Goal: Information Seeking & Learning: Learn about a topic

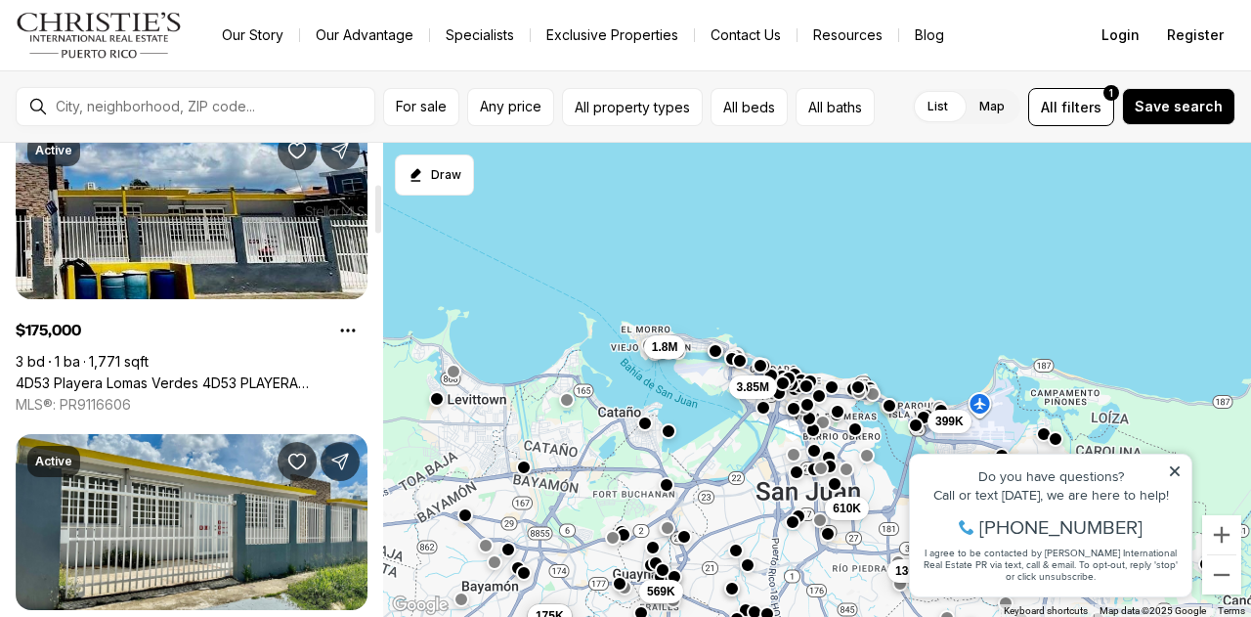
scroll to position [489, 0]
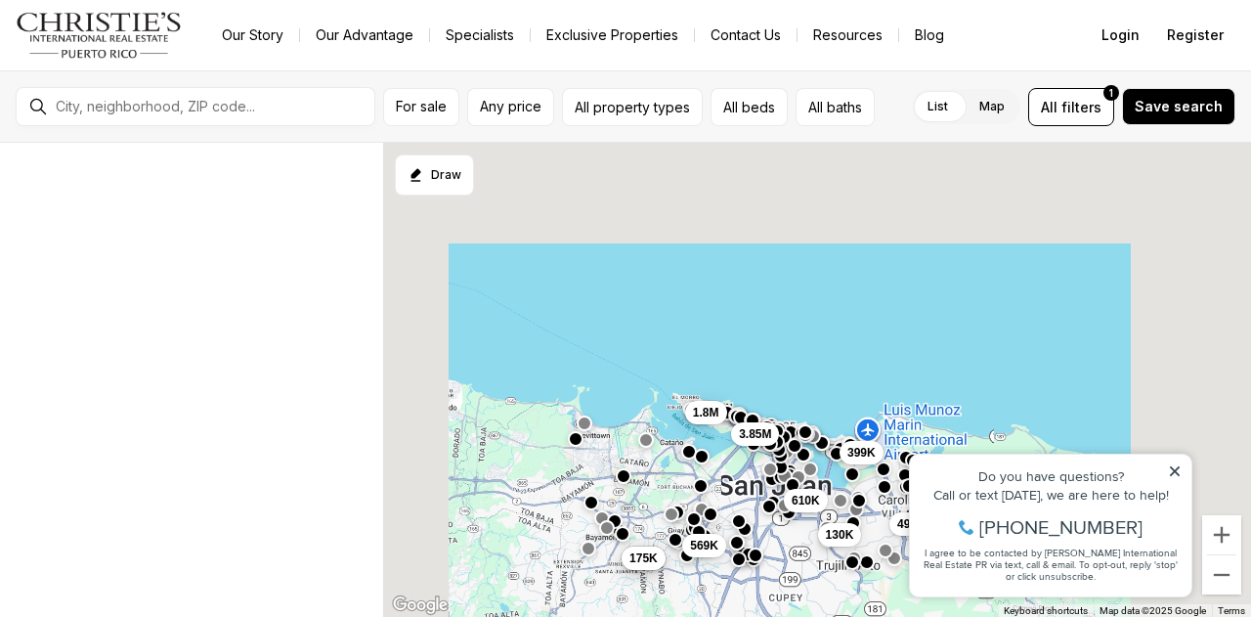
scroll to position [403, 0]
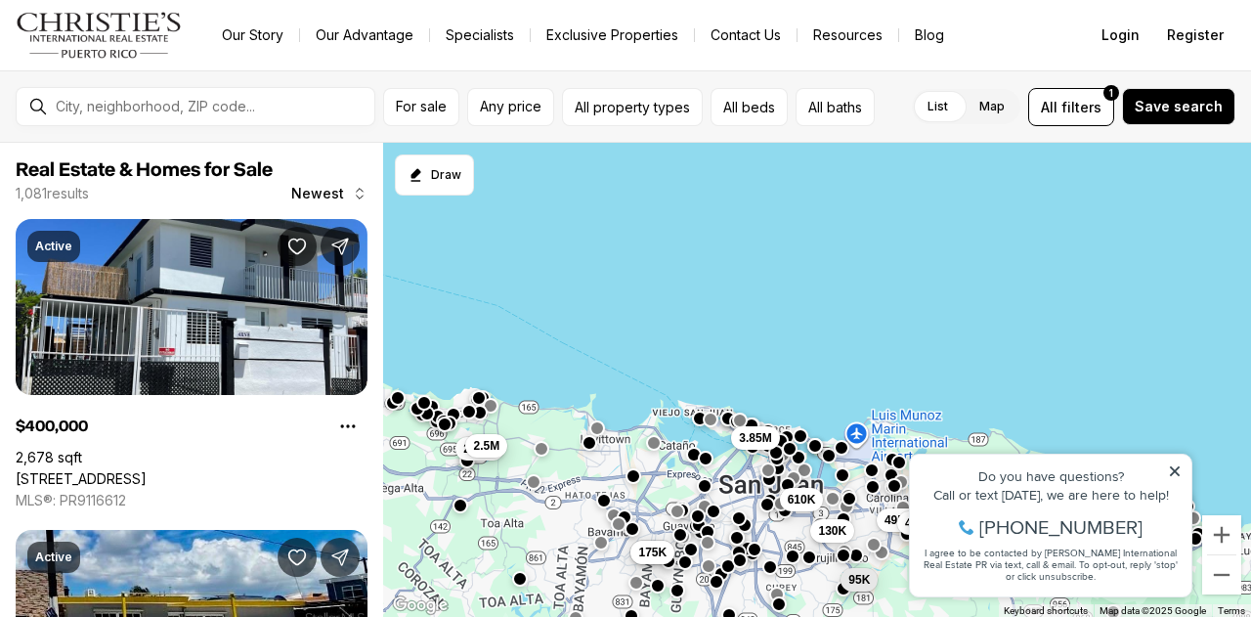
click at [1172, 471] on icon at bounding box center [1175, 471] width 14 height 14
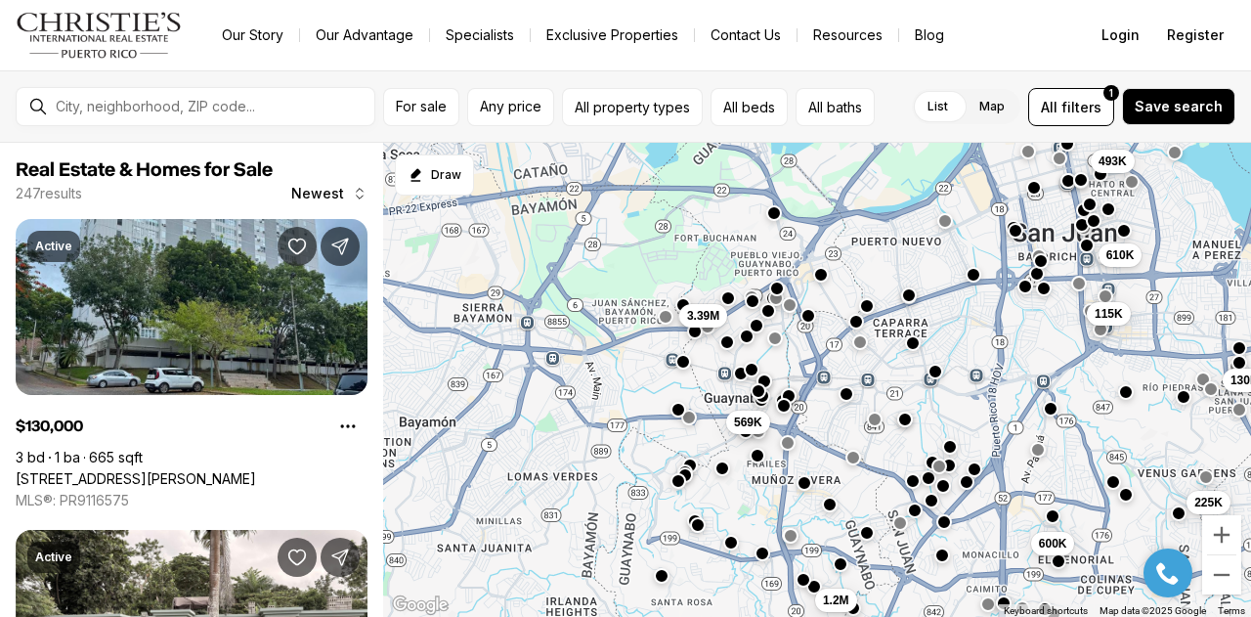
drag, startPoint x: 555, startPoint y: 496, endPoint x: 829, endPoint y: 487, distance: 273.8
click at [829, 487] on div "610K 115K 495K 130K 350K 3.39M 600K 95K 225K 1.2M 493K 569K" at bounding box center [817, 380] width 868 height 475
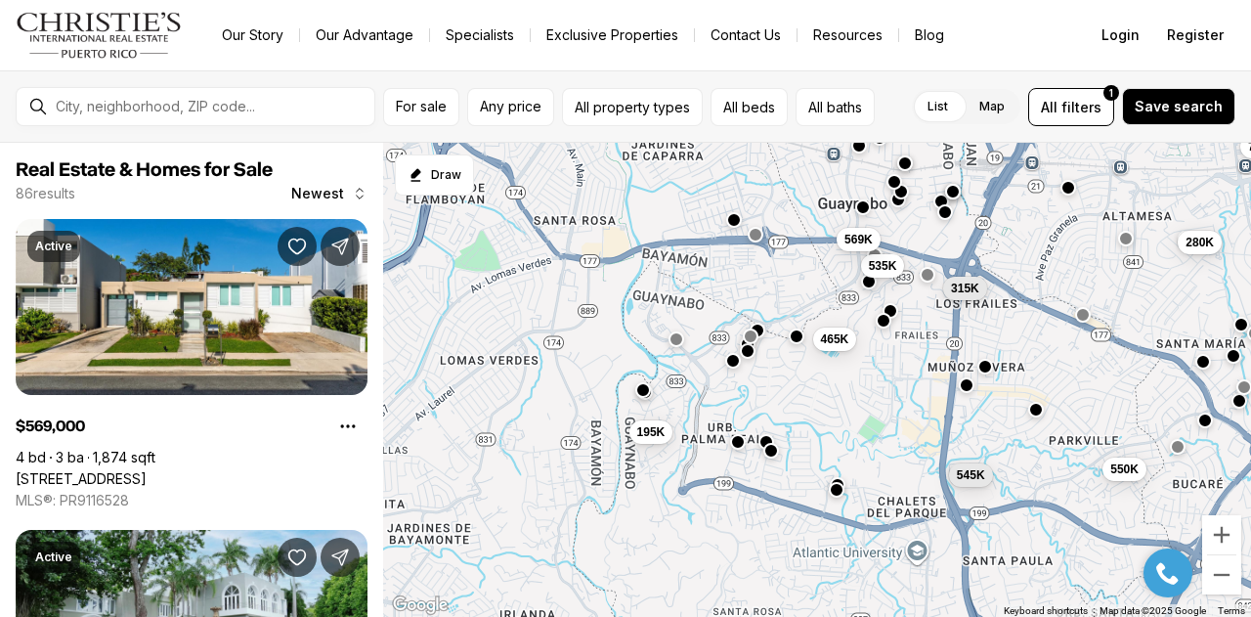
drag, startPoint x: 721, startPoint y: 529, endPoint x: 839, endPoint y: 394, distance: 178.8
click at [839, 394] on div "3.39M 895K 315K 1.5M 465K 750K 280K 545K 550K 535K 569K 195K" at bounding box center [817, 380] width 868 height 475
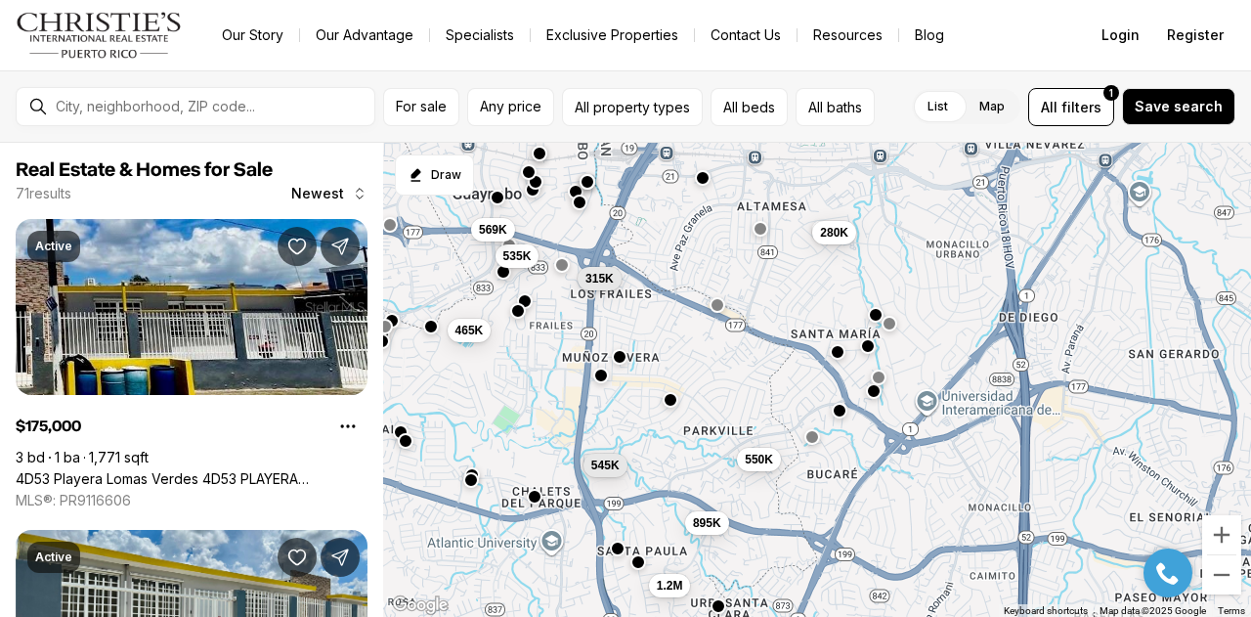
drag, startPoint x: 1016, startPoint y: 439, endPoint x: 645, endPoint y: 429, distance: 370.6
click at [645, 429] on div "315K 465K 280K 545K 550K 535K 569K 195K 1.2M 895K 175K 175K" at bounding box center [817, 380] width 868 height 475
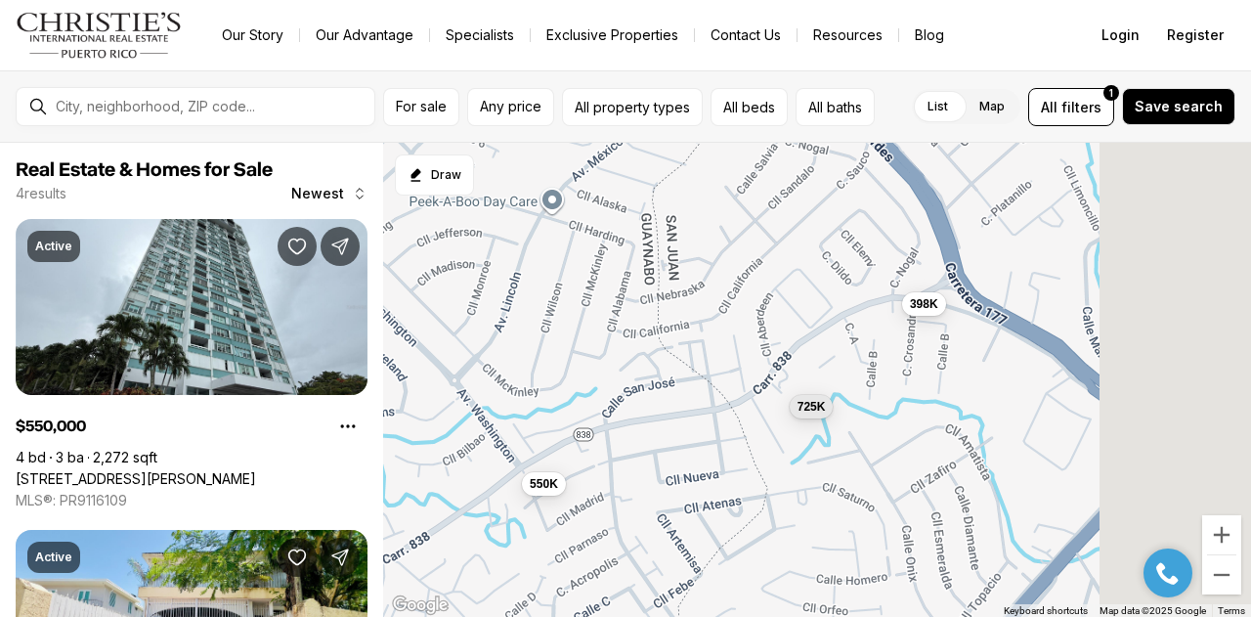
drag, startPoint x: 968, startPoint y: 413, endPoint x: 667, endPoint y: 494, distance: 311.8
click at [667, 494] on div "550K 398K 680K 725K" at bounding box center [817, 380] width 868 height 475
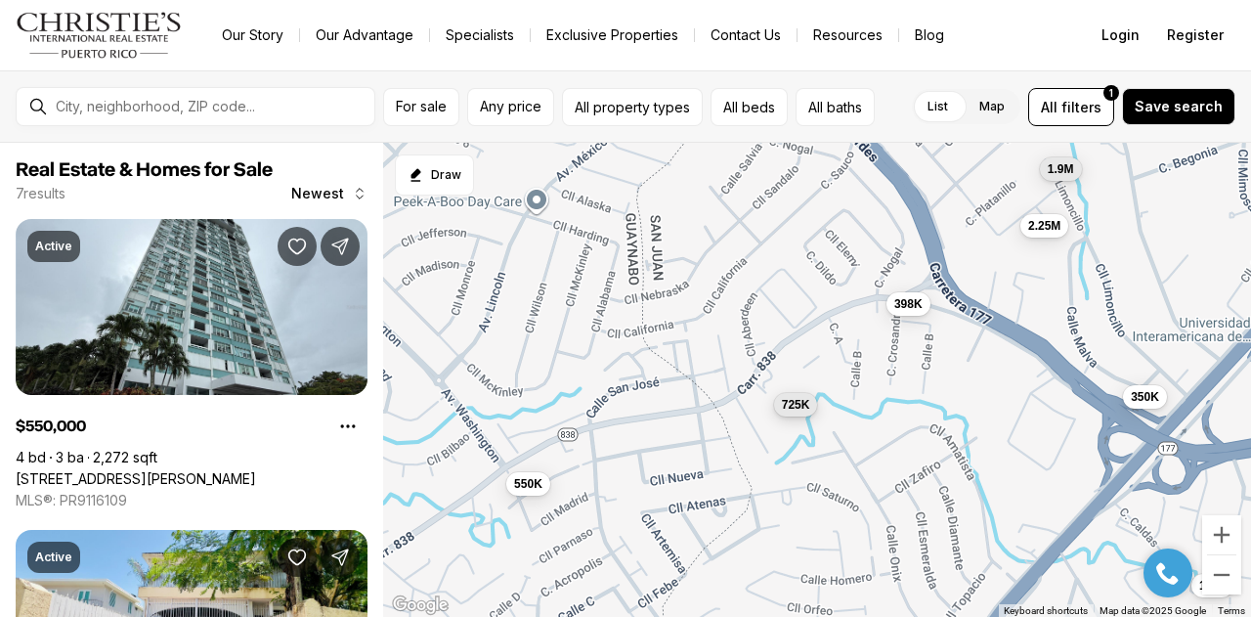
click at [796, 413] on button "725K" at bounding box center [796, 404] width 44 height 23
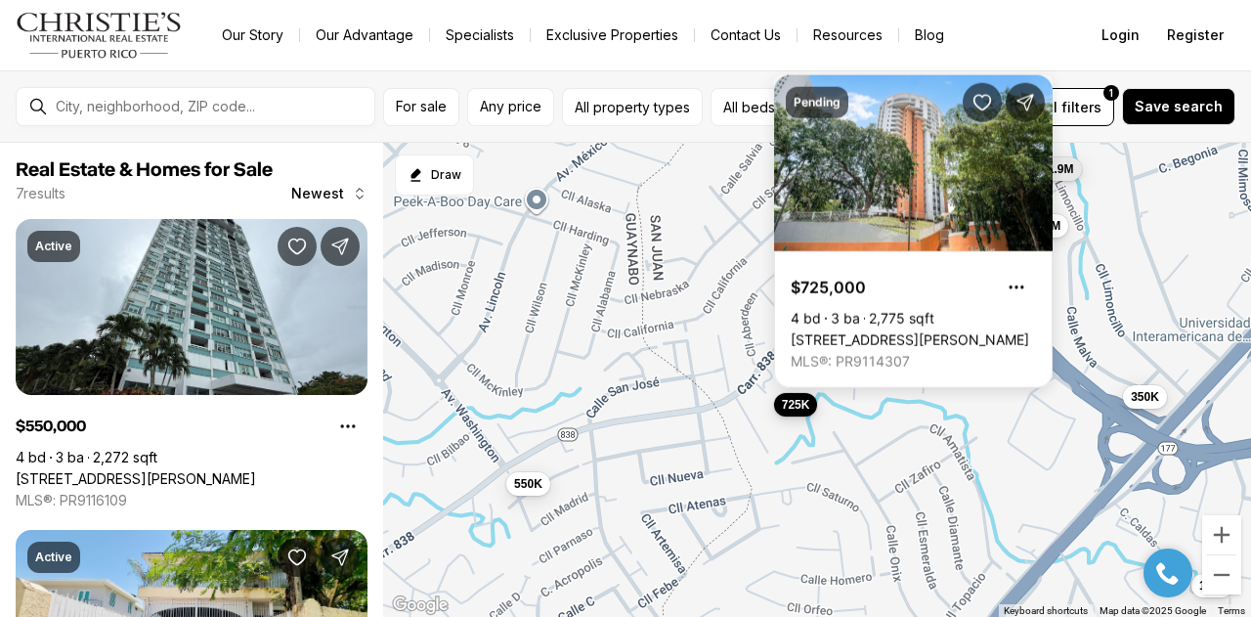
click at [796, 413] on button "725K" at bounding box center [796, 404] width 44 height 23
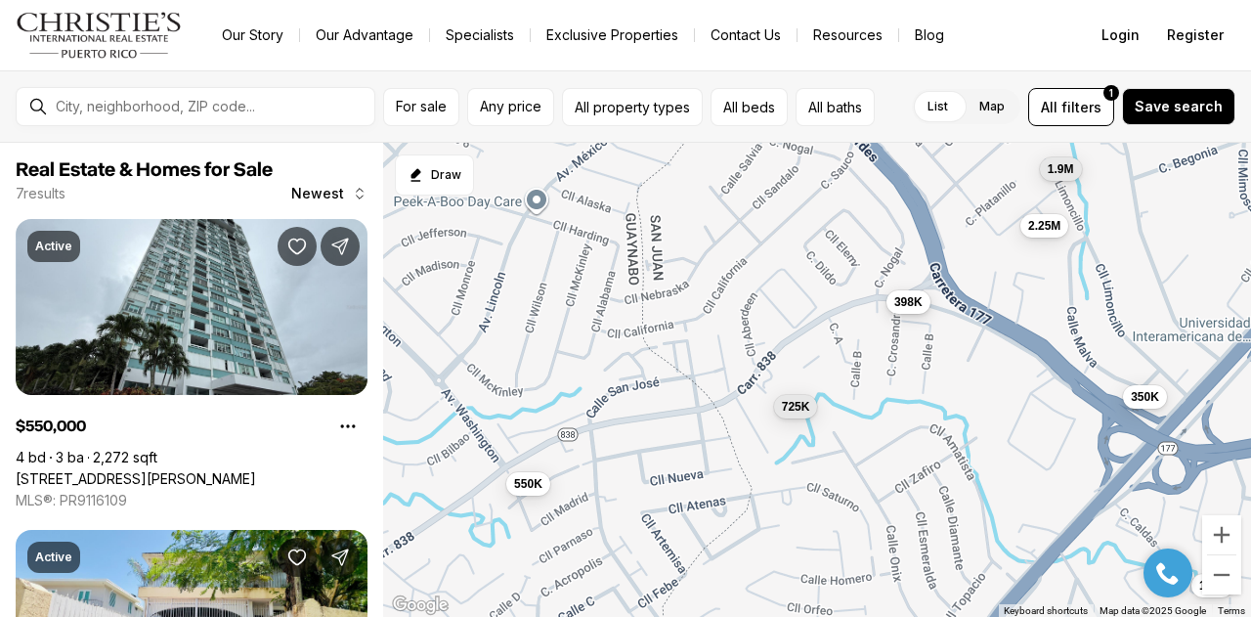
click at [907, 313] on button "398K" at bounding box center [909, 301] width 44 height 23
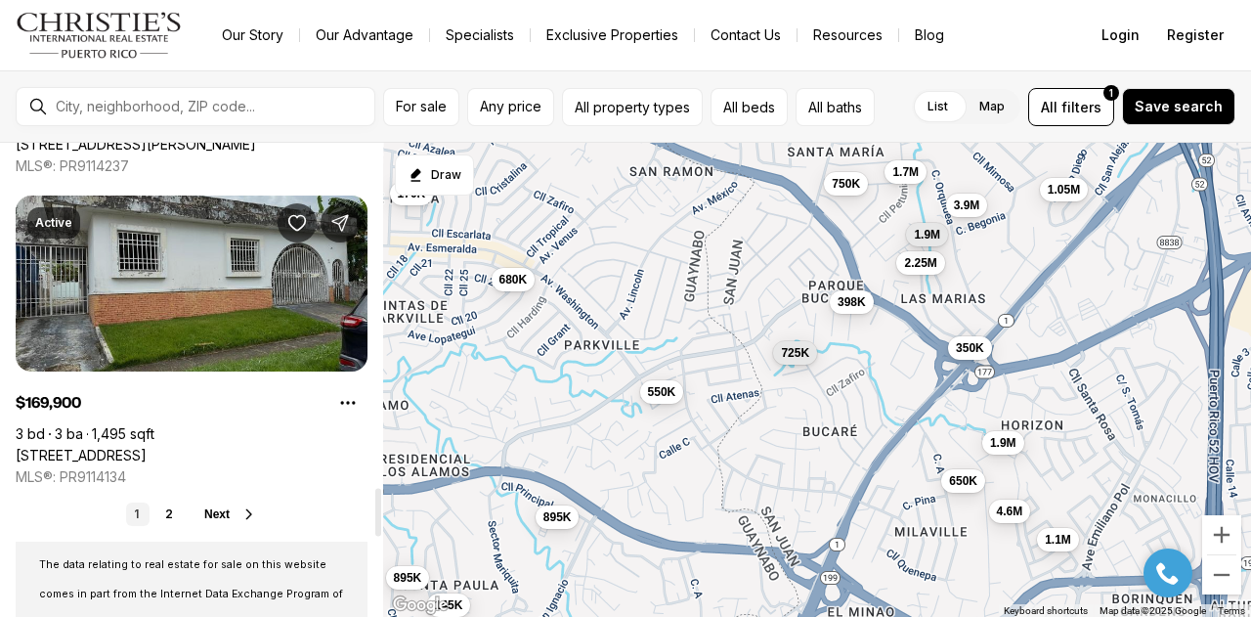
scroll to position [3421, 0]
click at [147, 447] on link "[STREET_ADDRESS]" at bounding box center [81, 456] width 131 height 18
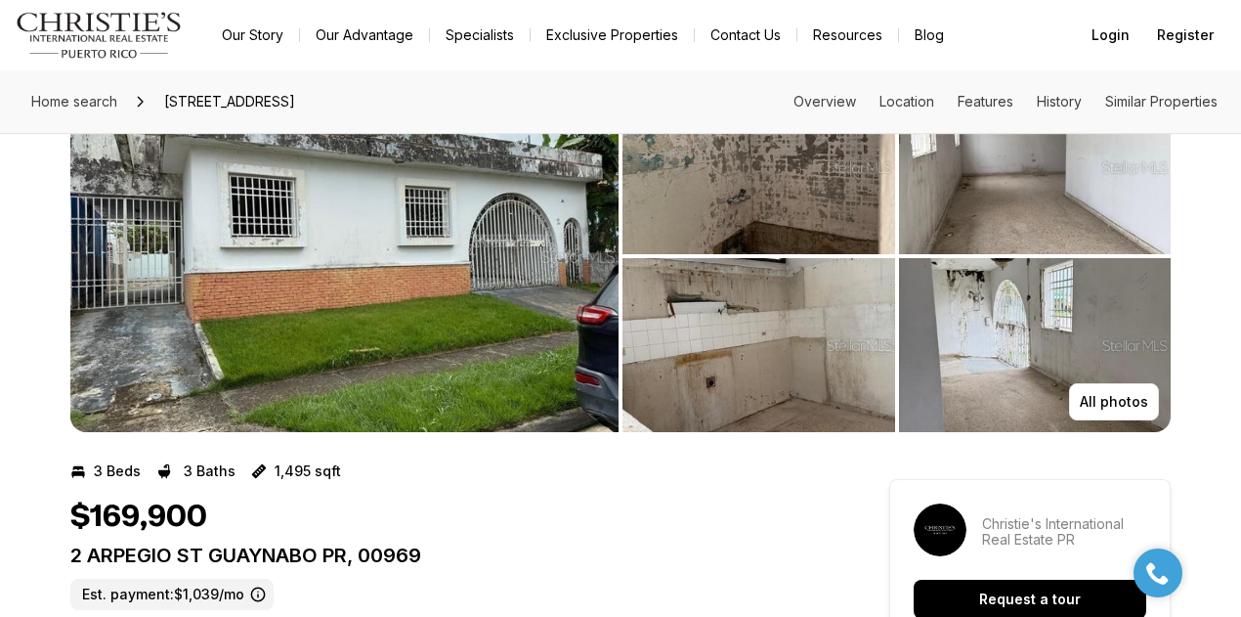
scroll to position [98, 0]
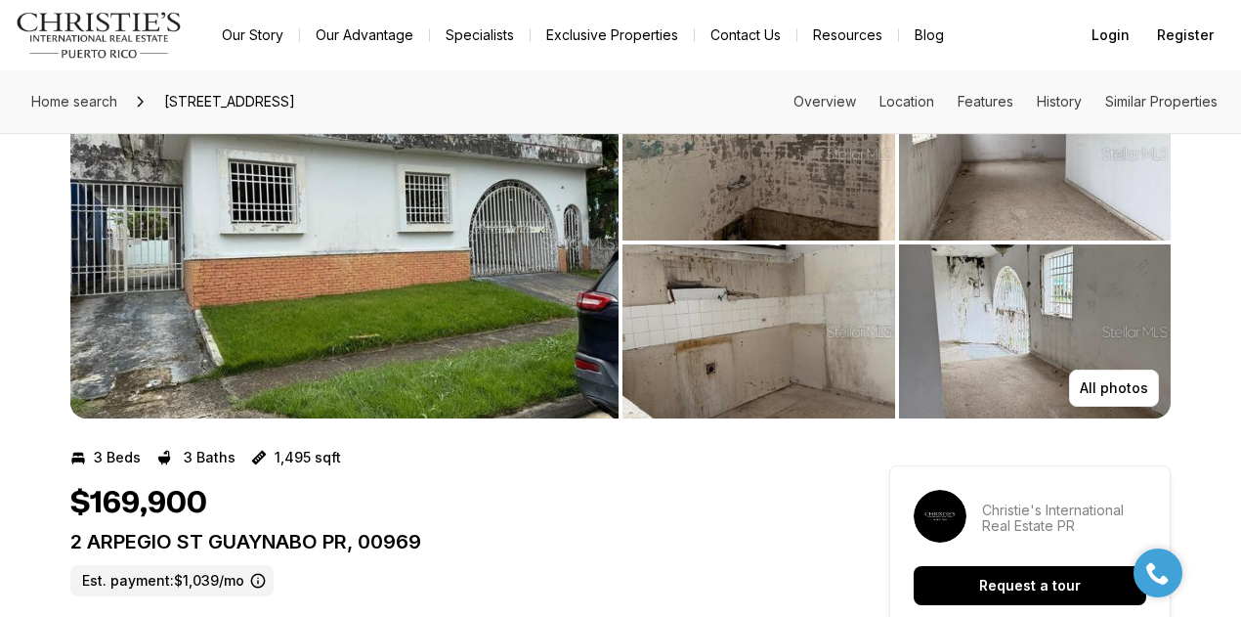
click at [425, 350] on img "View image gallery" at bounding box center [344, 242] width 548 height 352
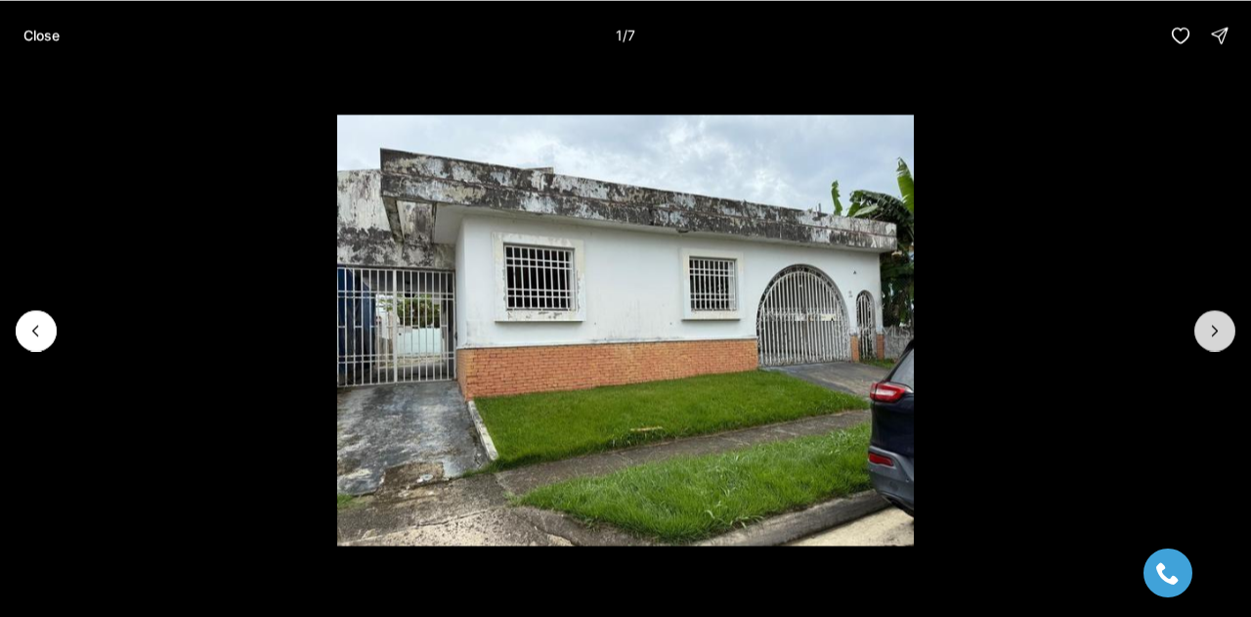
click at [1226, 337] on button "Next slide" at bounding box center [1215, 330] width 41 height 41
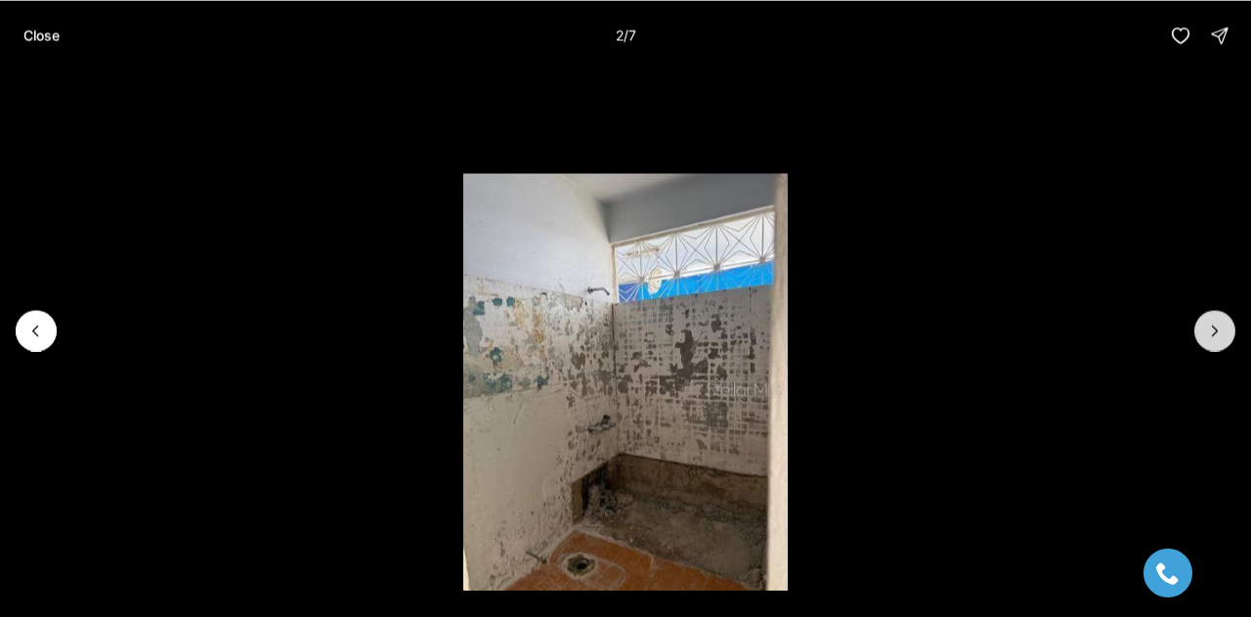
click at [1226, 337] on button "Next slide" at bounding box center [1215, 330] width 41 height 41
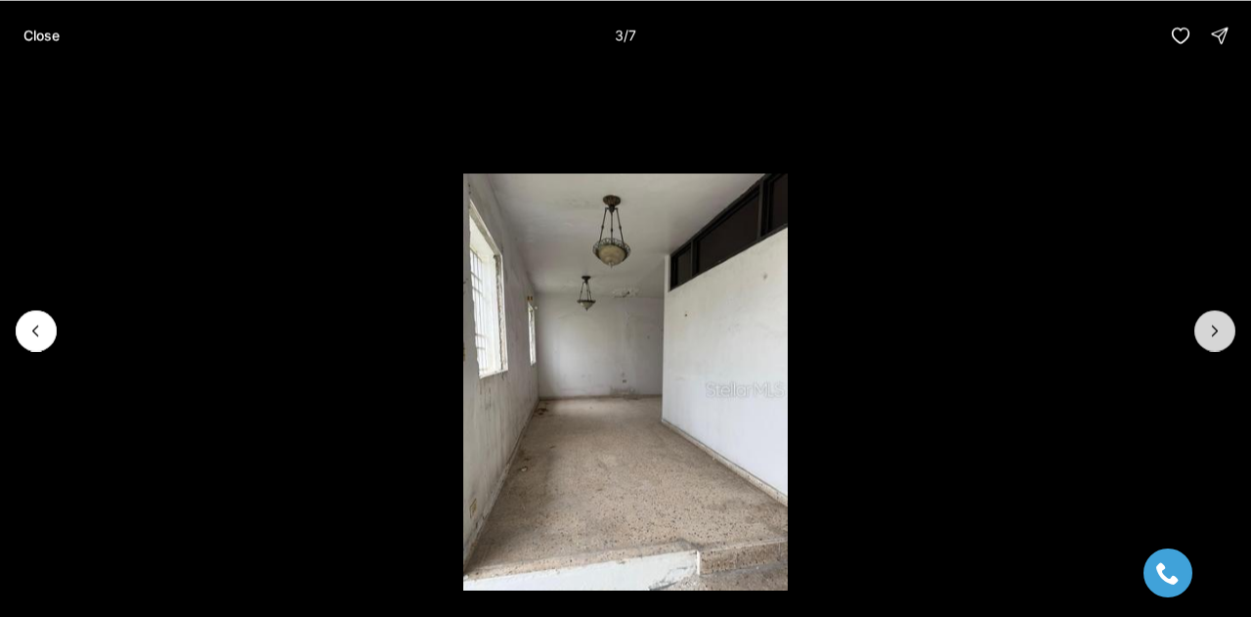
click at [1226, 337] on button "Next slide" at bounding box center [1215, 330] width 41 height 41
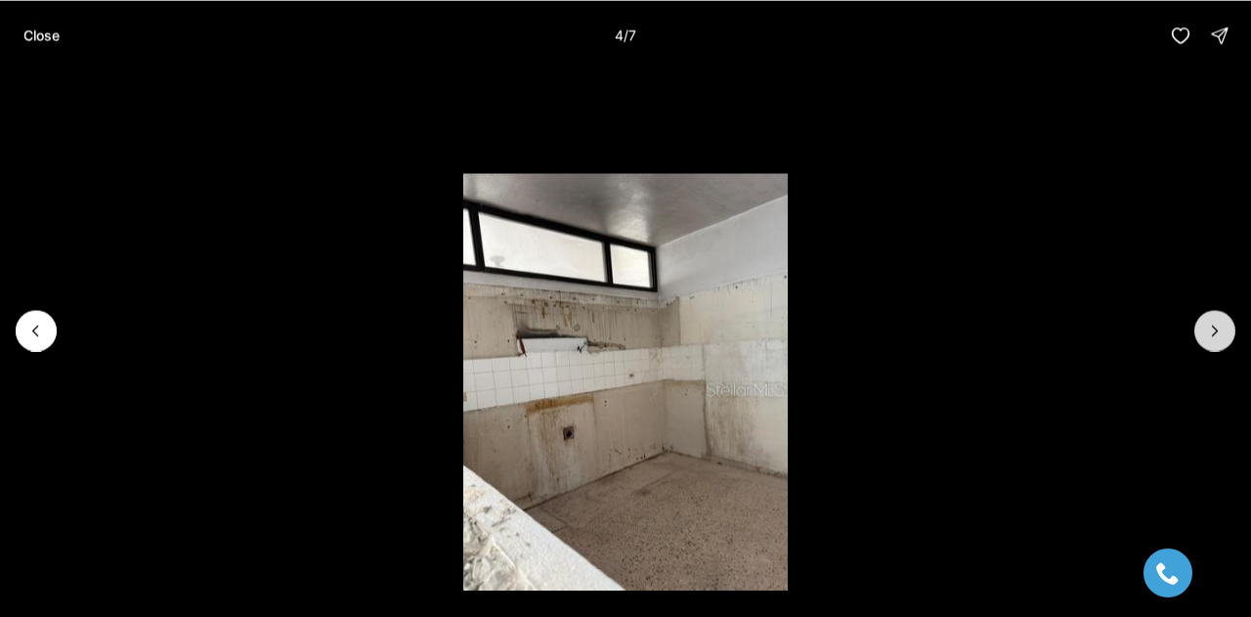
click at [1226, 337] on button "Next slide" at bounding box center [1215, 330] width 41 height 41
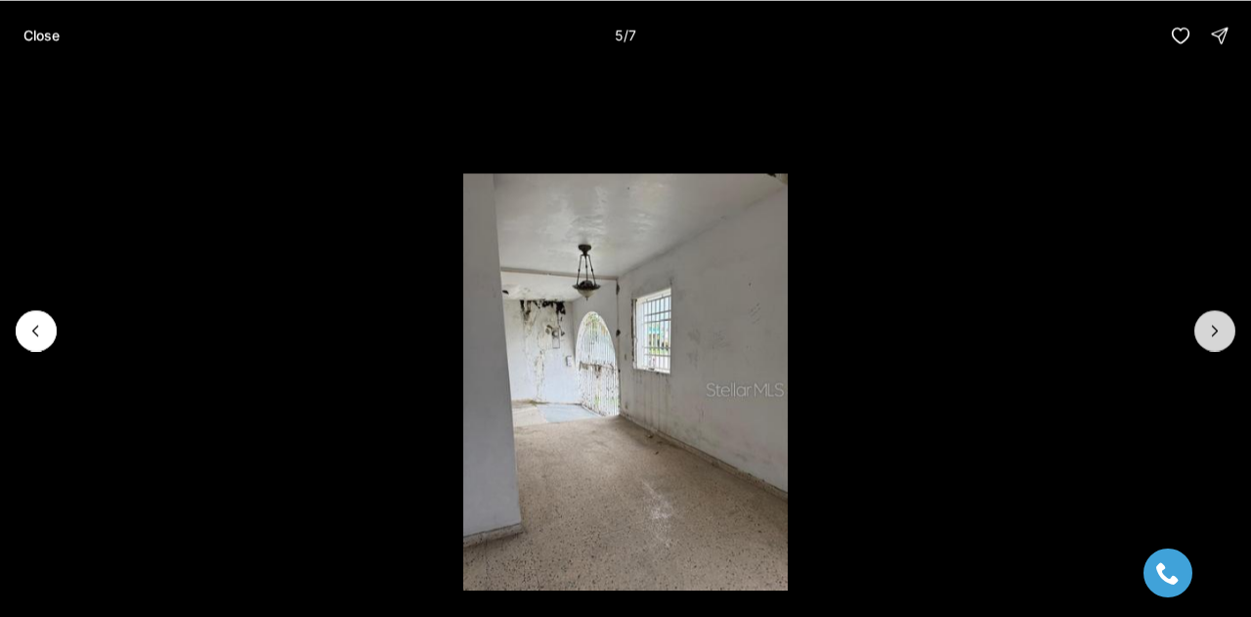
click at [1228, 337] on button "Next slide" at bounding box center [1215, 330] width 41 height 41
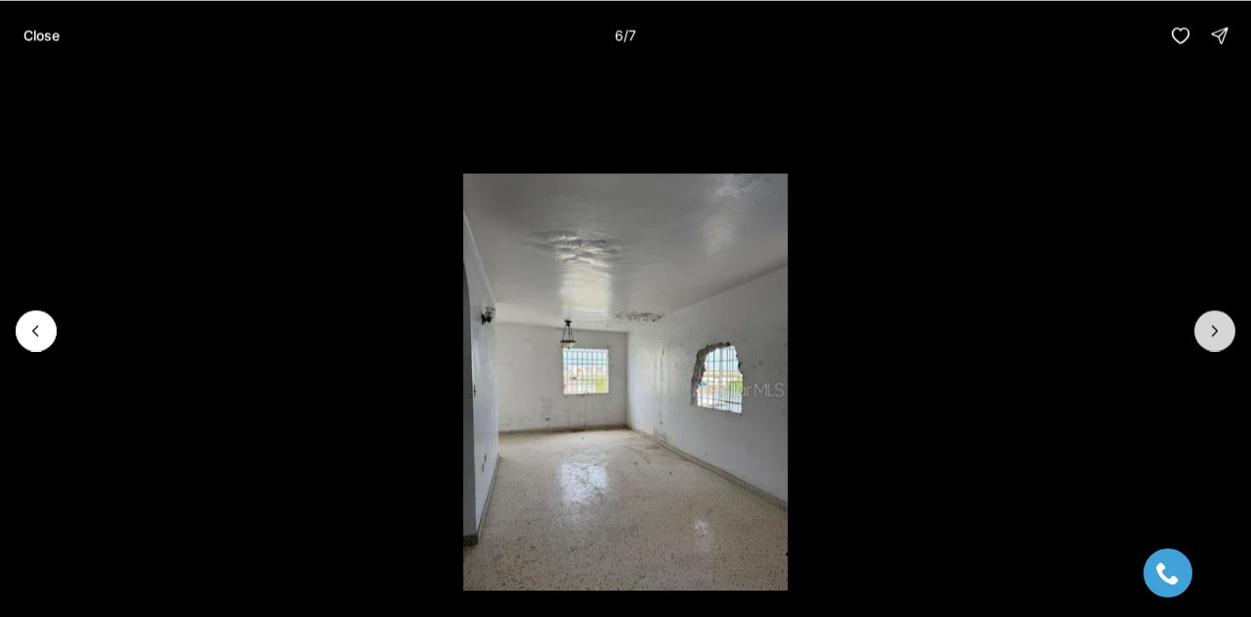
click at [1228, 337] on button "Next slide" at bounding box center [1215, 330] width 41 height 41
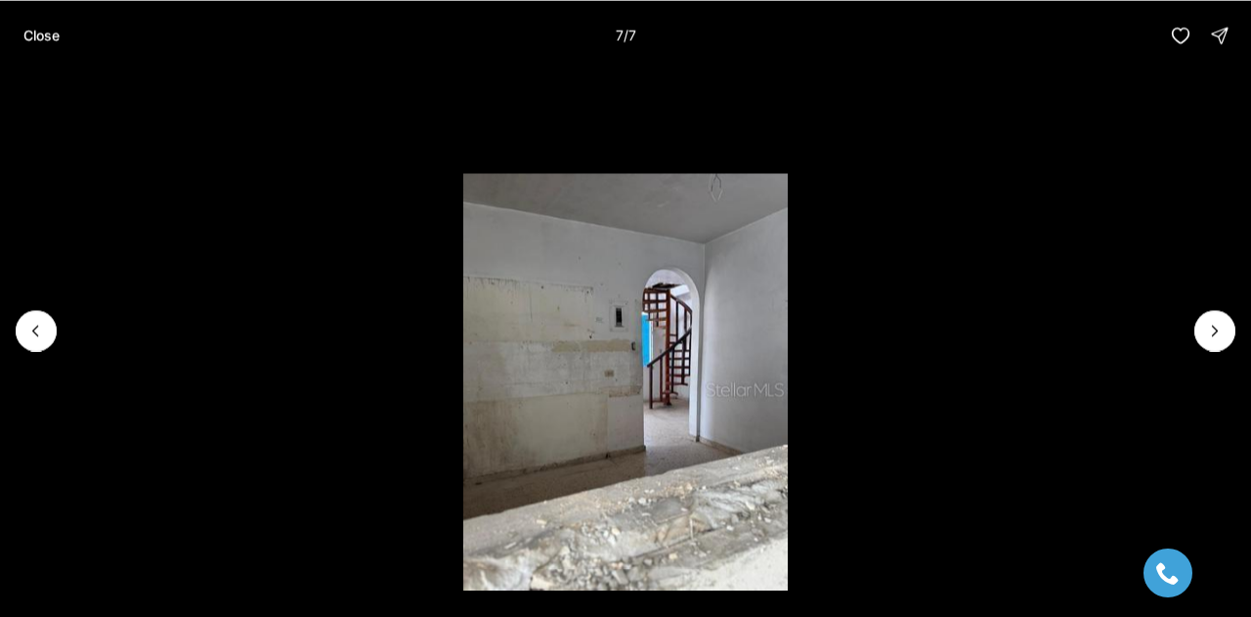
click at [1229, 337] on div at bounding box center [1215, 330] width 41 height 41
click at [1230, 329] on div at bounding box center [1215, 330] width 41 height 41
click at [48, 32] on p "Close" at bounding box center [41, 35] width 36 height 16
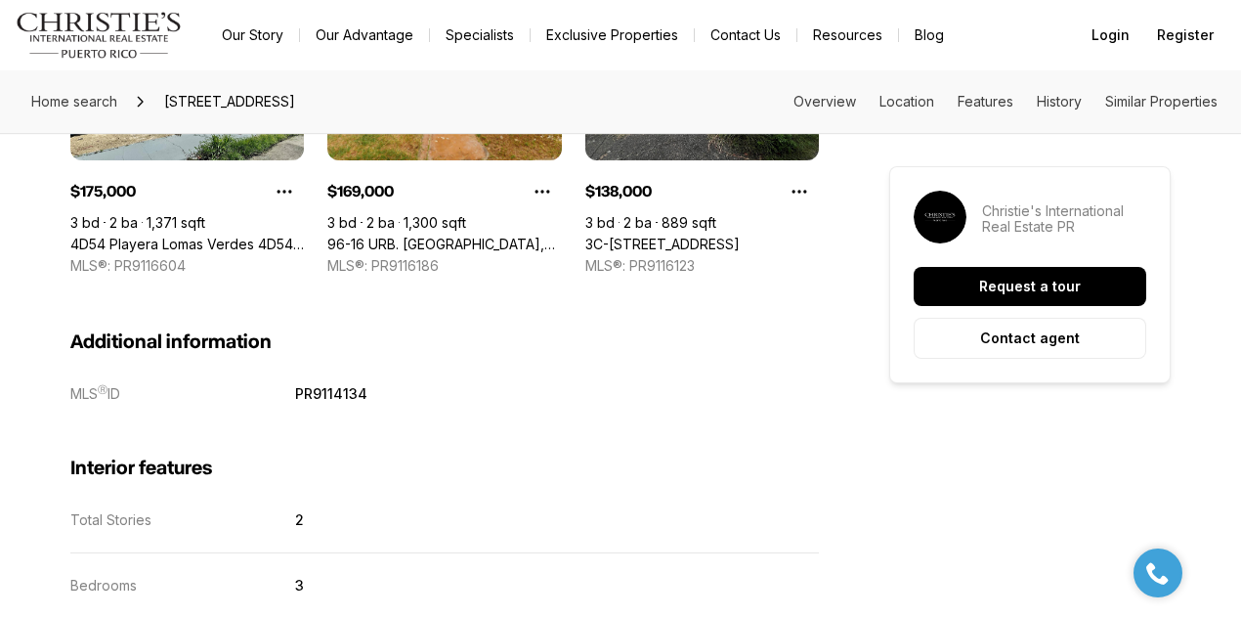
scroll to position [2639, 0]
